Goal: Information Seeking & Learning: Learn about a topic

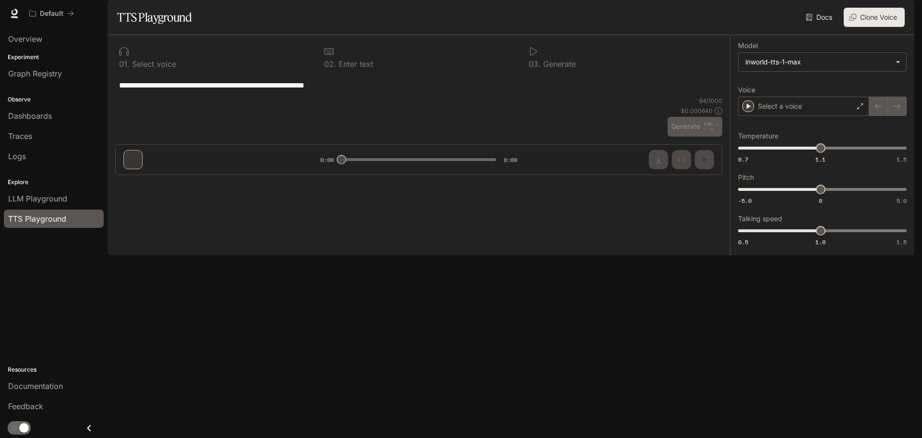
type input "**********"
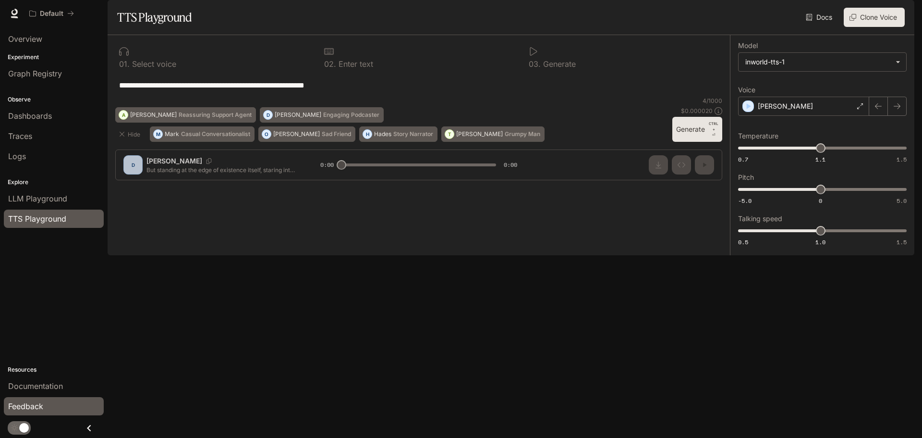
click at [24, 410] on span "Feedback" at bounding box center [25, 406] width 35 height 12
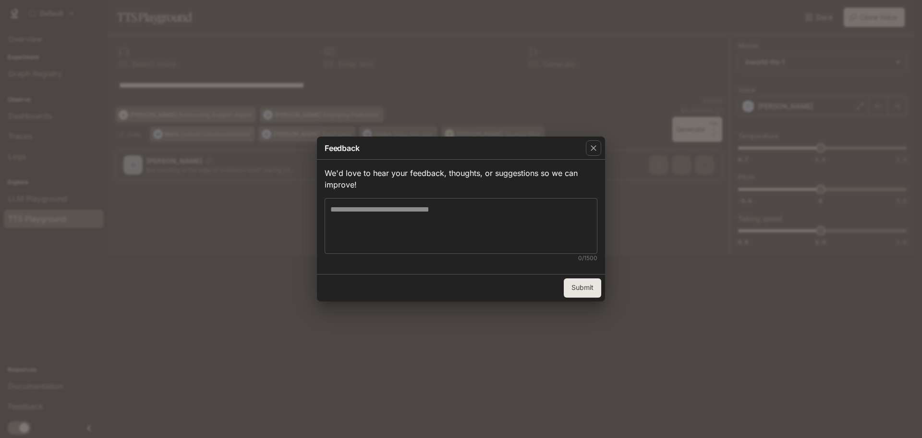
click at [379, 231] on textarea at bounding box center [460, 226] width 261 height 44
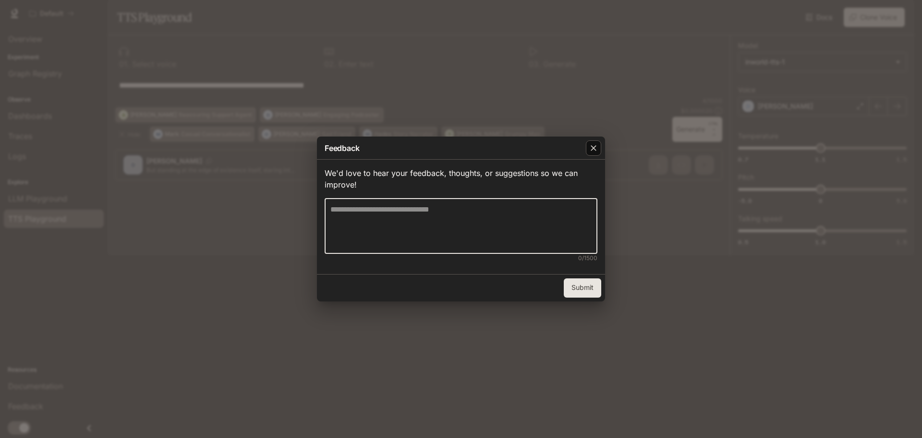
click at [594, 144] on icon "button" at bounding box center [594, 148] width 10 height 10
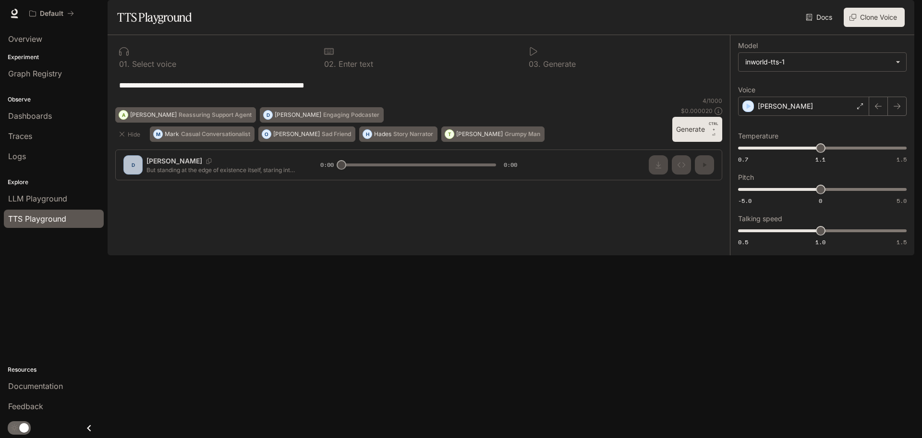
click at [902, 11] on img "button" at bounding box center [900, 13] width 13 height 13
click at [12, 12] on div at bounding box center [461, 219] width 922 height 438
click at [13, 15] on icon at bounding box center [15, 14] width 10 height 10
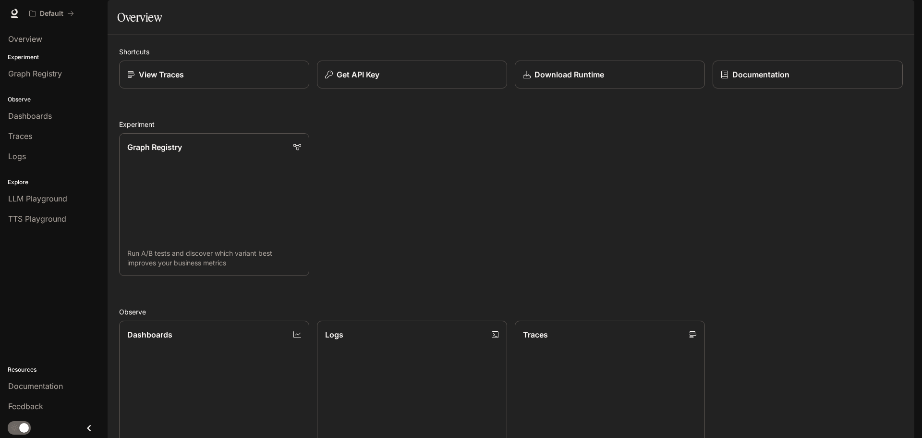
scroll to position [256, 0]
drag, startPoint x: 803, startPoint y: 109, endPoint x: 42, endPoint y: 381, distance: 808.6
click at [42, 381] on span "Documentation" at bounding box center [35, 386] width 55 height 12
click at [901, 11] on img "button" at bounding box center [900, 13] width 13 height 13
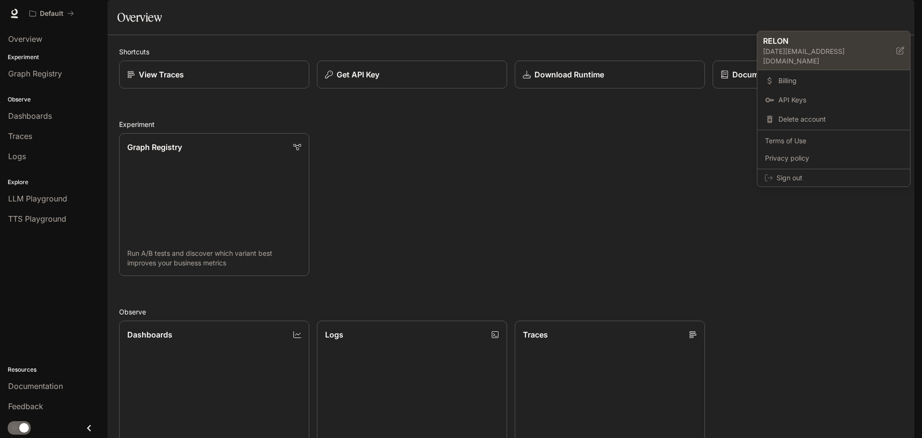
click at [821, 50] on p "[DATE][EMAIL_ADDRESS][DOMAIN_NAME]" at bounding box center [830, 56] width 134 height 19
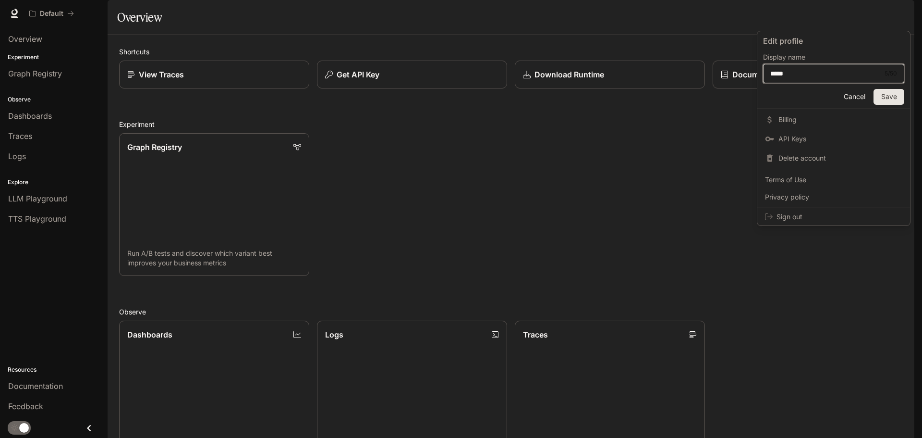
drag, startPoint x: 807, startPoint y: 72, endPoint x: 771, endPoint y: 73, distance: 36.1
click at [771, 73] on input "*****" at bounding box center [825, 74] width 123 height 10
click at [858, 92] on button "Cancel" at bounding box center [854, 97] width 31 height 16
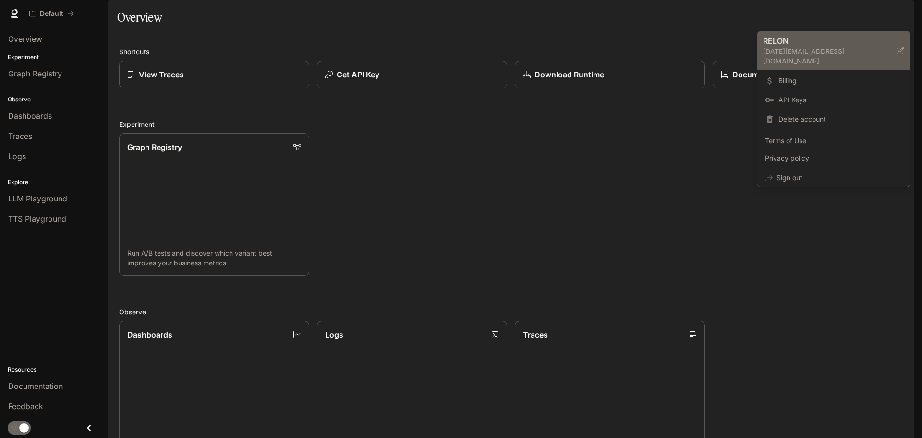
drag, startPoint x: 857, startPoint y: 50, endPoint x: 778, endPoint y: 51, distance: 79.3
click at [778, 51] on p "[DATE][EMAIL_ADDRESS][DOMAIN_NAME]" at bounding box center [830, 56] width 134 height 19
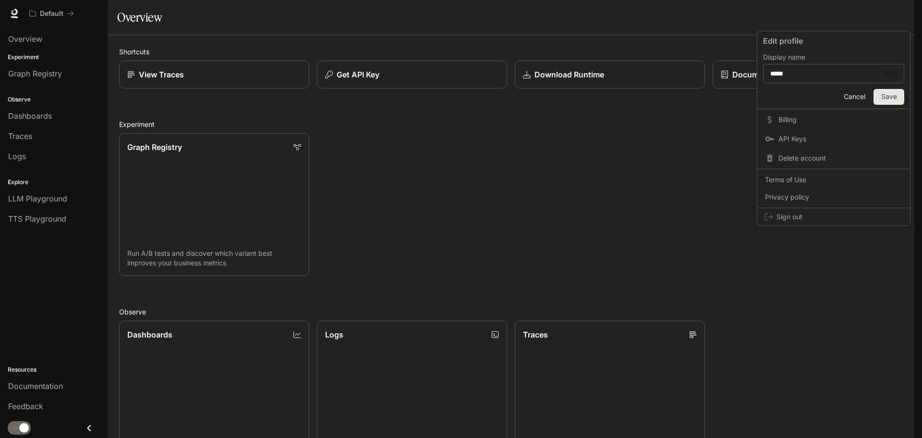
click at [862, 99] on button "Cancel" at bounding box center [854, 97] width 31 height 16
click at [898, 16] on div at bounding box center [461, 219] width 922 height 438
click at [897, 8] on img "button" at bounding box center [900, 13] width 13 height 13
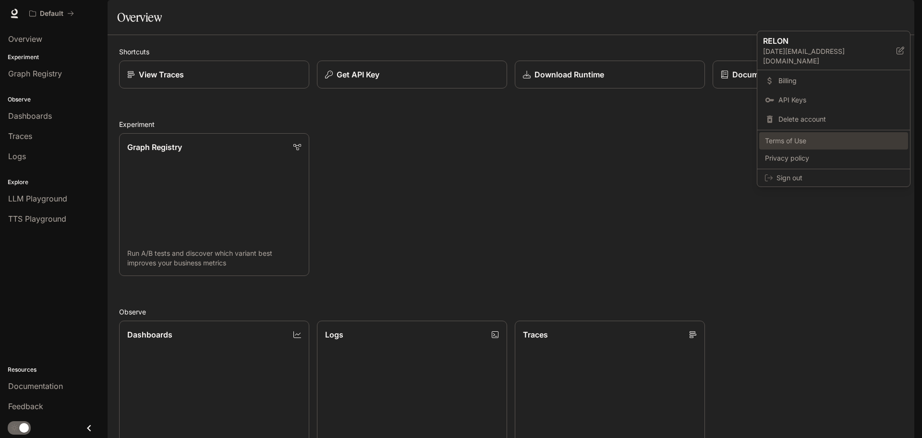
click at [786, 136] on span "Terms of Use" at bounding box center [833, 141] width 137 height 10
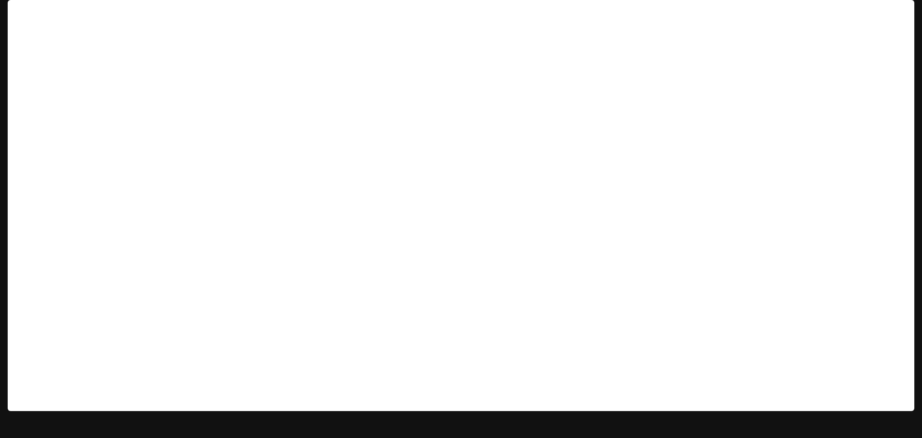
click at [899, 5] on button "button" at bounding box center [901, 13] width 19 height 19
